Goal: Information Seeking & Learning: Learn about a topic

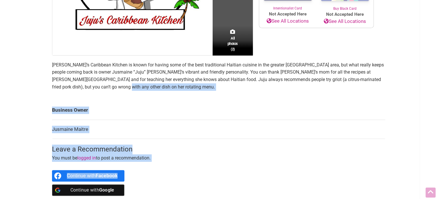
scroll to position [220, 0]
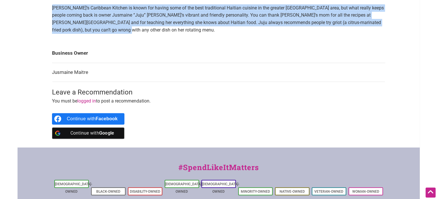
click at [33, 9] on div "Intentionalist Spend like it matters 0 Add a Business Map Blog Store Offers Int…" at bounding box center [219, 36] width 402 height 513
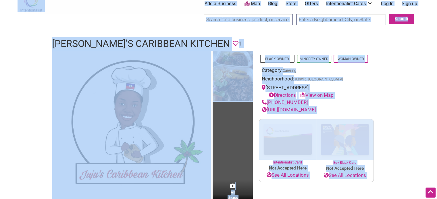
scroll to position [0, 0]
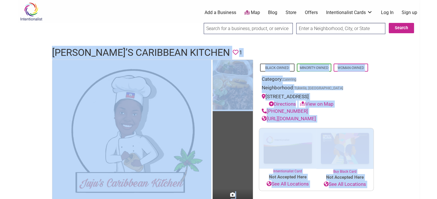
drag, startPoint x: 229, startPoint y: 39, endPoint x: 55, endPoint y: 38, distance: 174.8
copy div "Lore’i Dolorsita Consect Adipisci 6 Eli seddoe (2) Tempo-Incid Utlabore-Etdol M…"
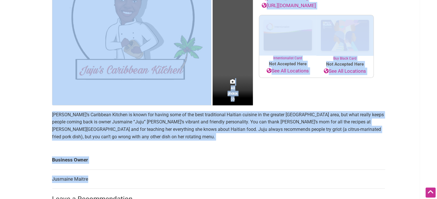
scroll to position [113, 0]
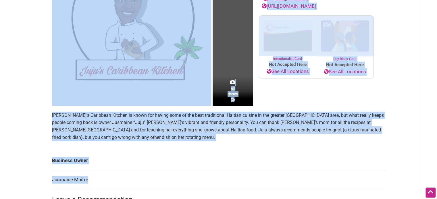
click at [259, 134] on p "[PERSON_NAME]’s Caribbean Kitchen is known for having some of the best traditio…" at bounding box center [218, 126] width 333 height 29
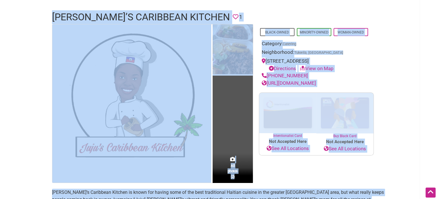
scroll to position [0, 0]
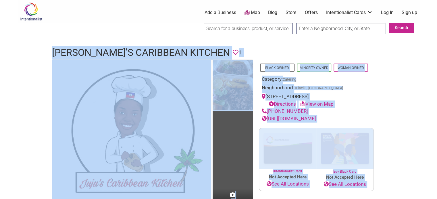
drag, startPoint x: 88, startPoint y: 139, endPoint x: 54, endPoint y: 46, distance: 99.0
copy div "Lore’i Dolorsita Consect Adipisci 6 Eli seddoe (2) Tempo-Incid Utlabore-Etdol M…"
